Goal: Navigation & Orientation: Find specific page/section

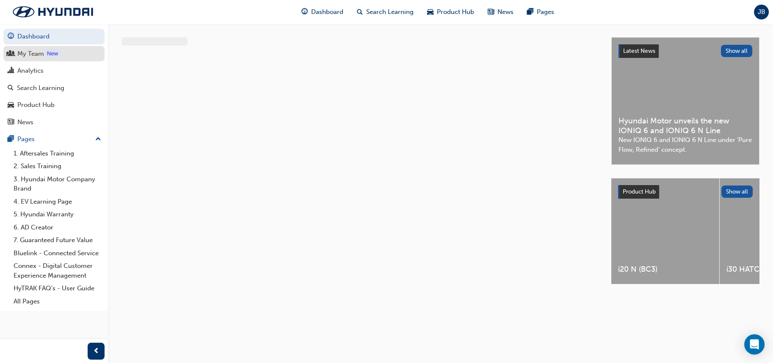
click at [27, 57] on div "My Team" at bounding box center [30, 54] width 27 height 10
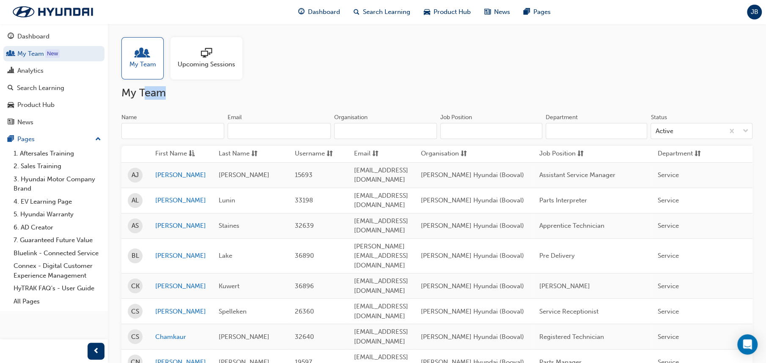
drag, startPoint x: 150, startPoint y: 94, endPoint x: 174, endPoint y: 94, distance: 24.1
click at [174, 94] on h2 "My Team" at bounding box center [436, 93] width 631 height 14
drag, startPoint x: 168, startPoint y: 94, endPoint x: 119, endPoint y: 92, distance: 49.1
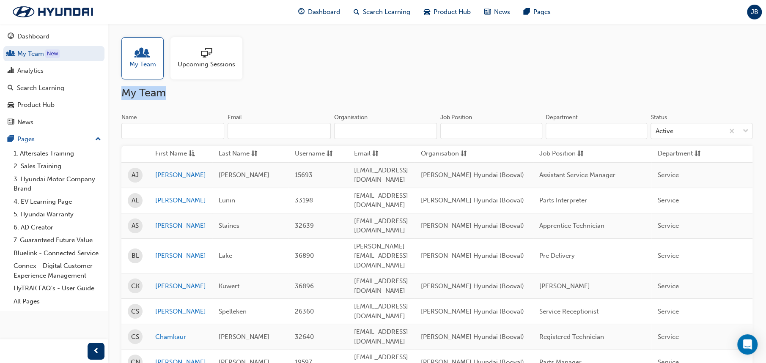
drag, startPoint x: 121, startPoint y: 92, endPoint x: 174, endPoint y: 94, distance: 53.3
click at [174, 94] on h2 "My Team" at bounding box center [436, 93] width 631 height 14
drag, startPoint x: 123, startPoint y: 92, endPoint x: 181, endPoint y: 94, distance: 58.0
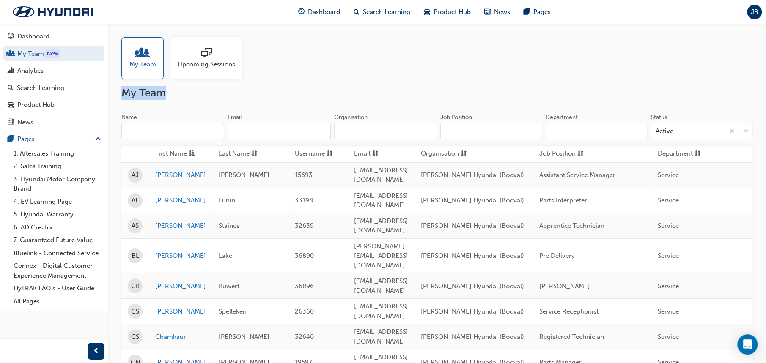
click at [181, 94] on h2 "My Team" at bounding box center [436, 93] width 631 height 14
drag, startPoint x: 120, startPoint y: 96, endPoint x: 168, endPoint y: 95, distance: 48.7
click at [168, 95] on h2 "My Team" at bounding box center [436, 93] width 631 height 14
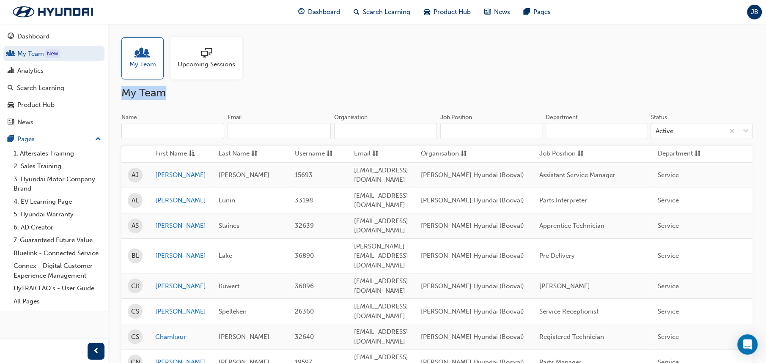
drag, startPoint x: 124, startPoint y: 93, endPoint x: 187, endPoint y: 95, distance: 63.9
click at [187, 95] on h2 "My Team" at bounding box center [436, 93] width 631 height 14
click at [576, 157] on span "Job Position" at bounding box center [558, 154] width 36 height 11
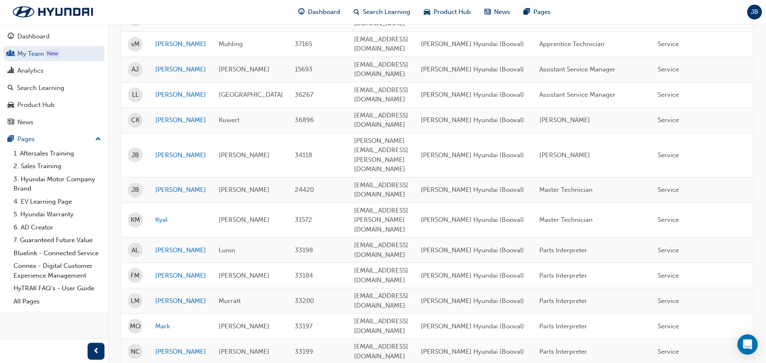
scroll to position [211, 0]
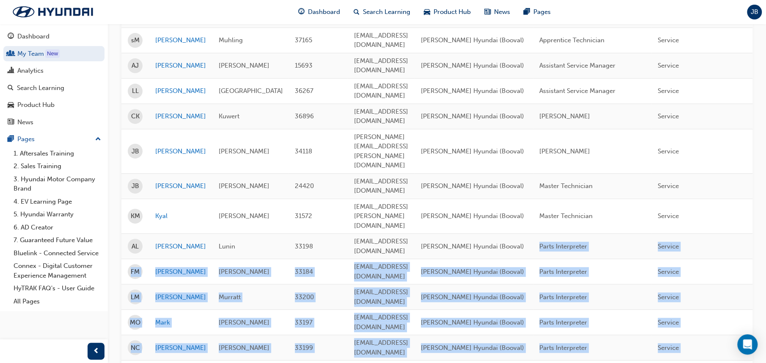
drag, startPoint x: 573, startPoint y: 172, endPoint x: 630, endPoint y: 283, distance: 124.7
click at [643, 336] on td "Parts Interpreter" at bounding box center [592, 348] width 118 height 25
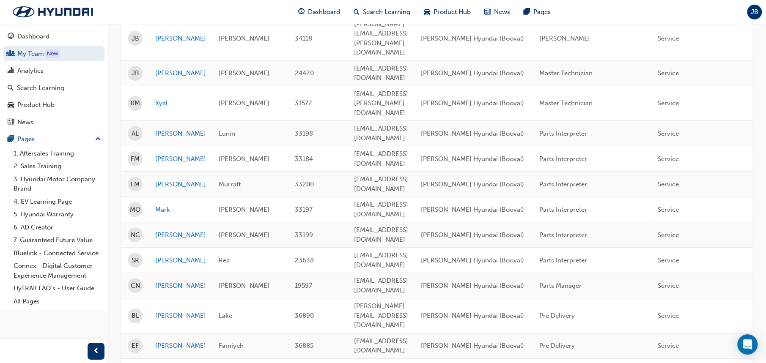
scroll to position [465, 0]
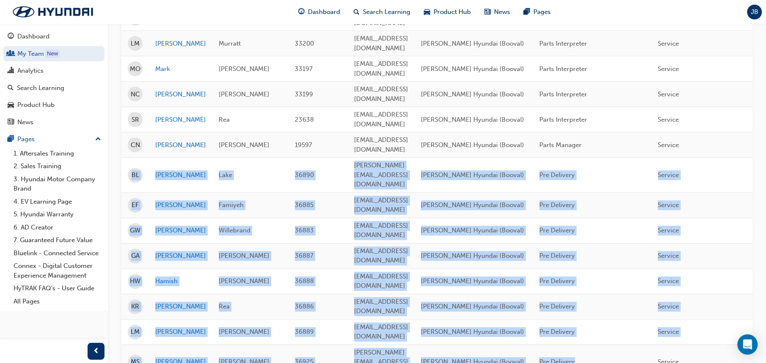
drag, startPoint x: 613, startPoint y: 210, endPoint x: 125, endPoint y: 68, distance: 508.3
click at [125, 68] on tbody "AS [PERSON_NAME] 32639 [PERSON_NAME][EMAIL_ADDRESS][DOMAIN_NAME] [PERSON_NAME] …" at bounding box center [463, 254] width 685 height 1114
click at [575, 358] on span "Pre Delivery" at bounding box center [558, 362] width 36 height 8
